Goal: Transaction & Acquisition: Purchase product/service

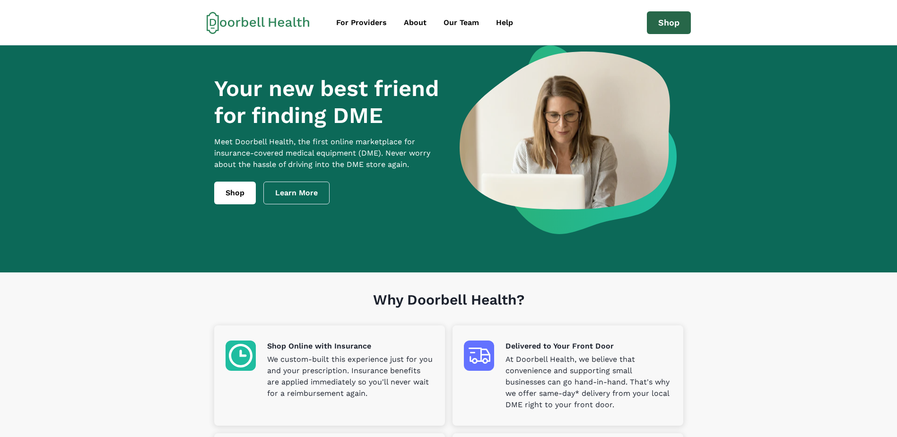
click at [678, 19] on link "Shop" at bounding box center [669, 22] width 44 height 23
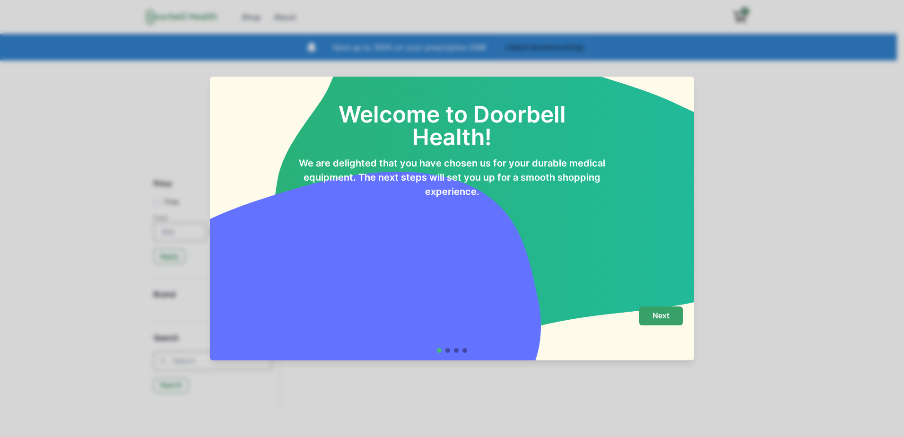
click at [670, 310] on button "Next" at bounding box center [661, 315] width 44 height 19
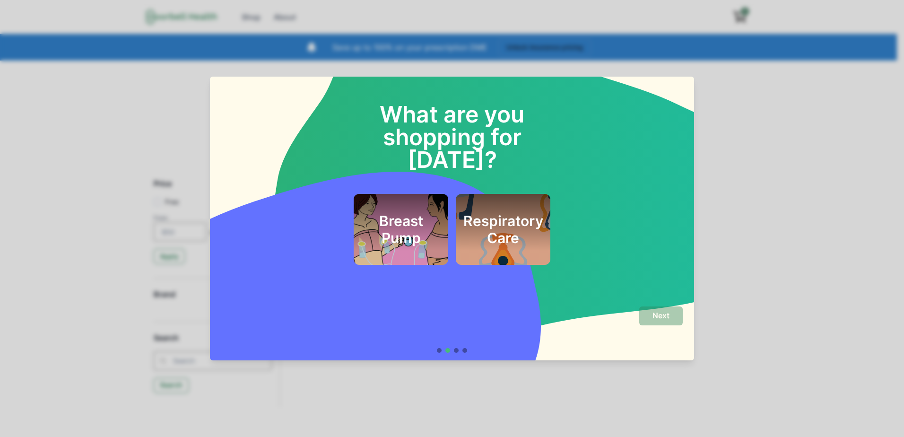
click at [490, 215] on h2 "Respiratory Care" at bounding box center [503, 229] width 80 height 34
click at [673, 322] on button "Next" at bounding box center [661, 315] width 44 height 19
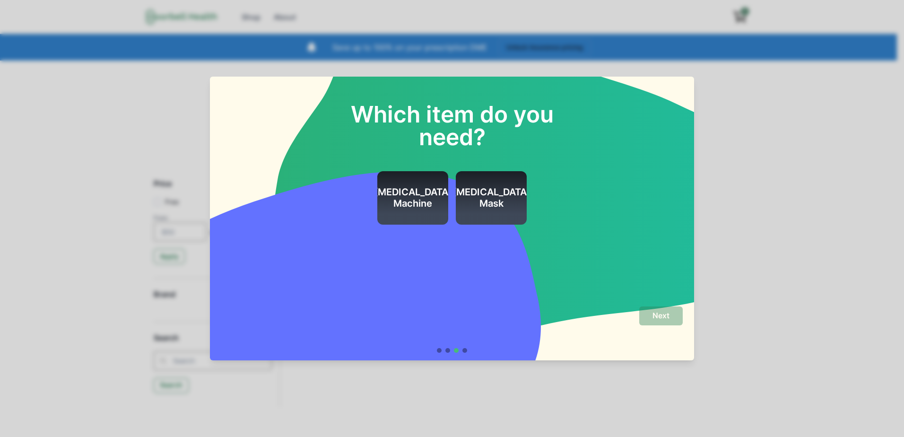
click at [414, 197] on h2 "[MEDICAL_DATA] Machine" at bounding box center [413, 197] width 78 height 23
click at [664, 312] on p "Next" at bounding box center [661, 315] width 17 height 9
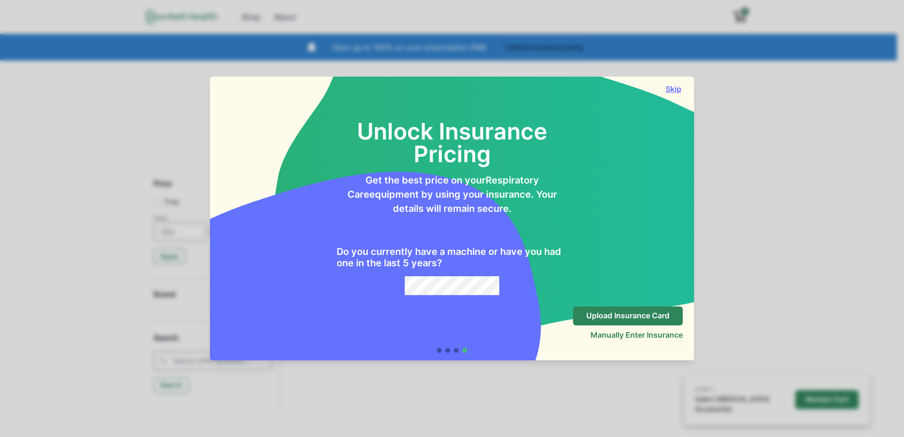
click at [673, 87] on button "Skip" at bounding box center [673, 88] width 19 height 9
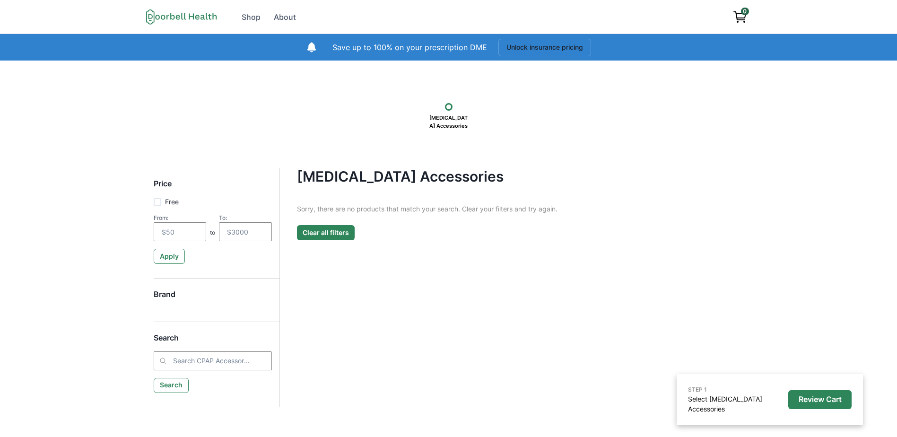
click at [349, 229] on button "Clear all filters" at bounding box center [326, 232] width 58 height 15
